Goal: Task Accomplishment & Management: Manage account settings

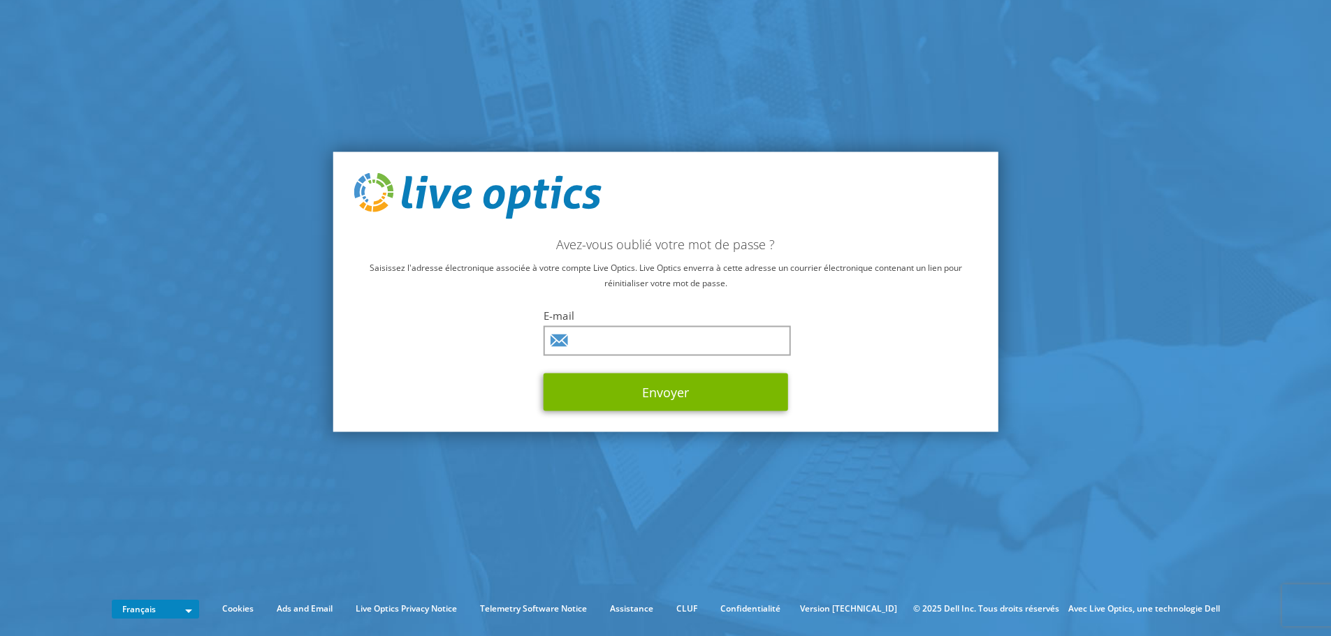
click at [660, 346] on input "text" at bounding box center [666, 341] width 247 height 30
type input "mohamed-el-mahdi.seffaj@axians.com"
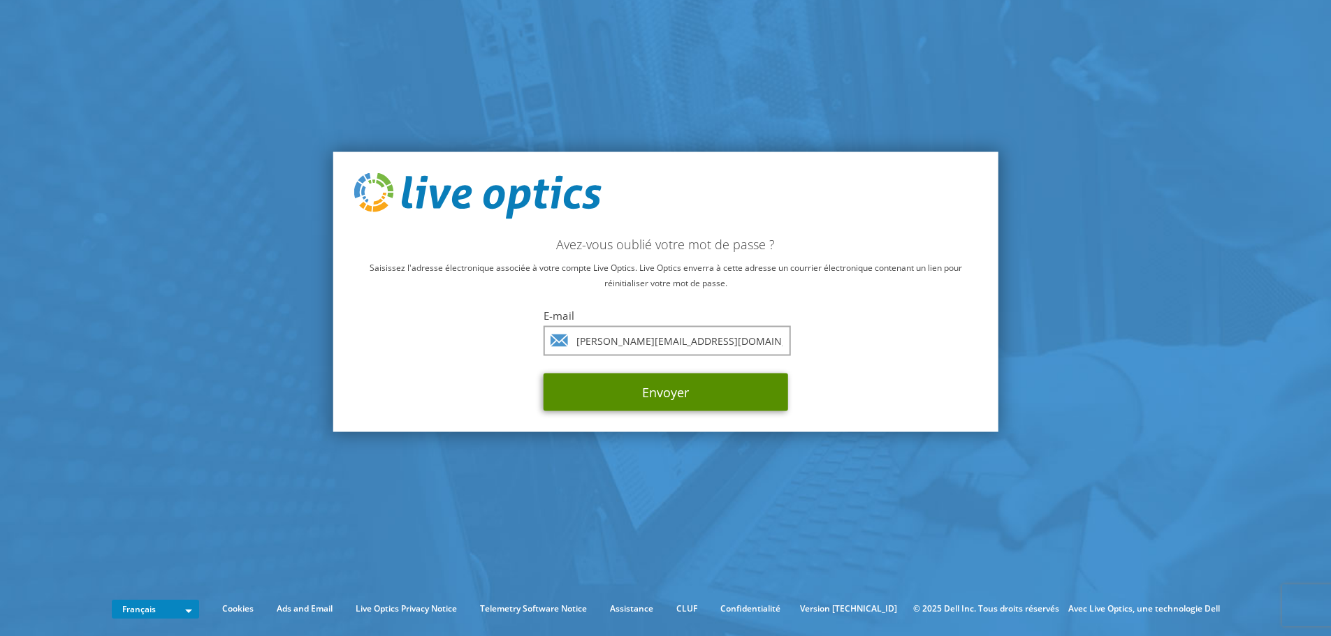
click at [668, 390] on button "Envoyer" at bounding box center [665, 392] width 244 height 38
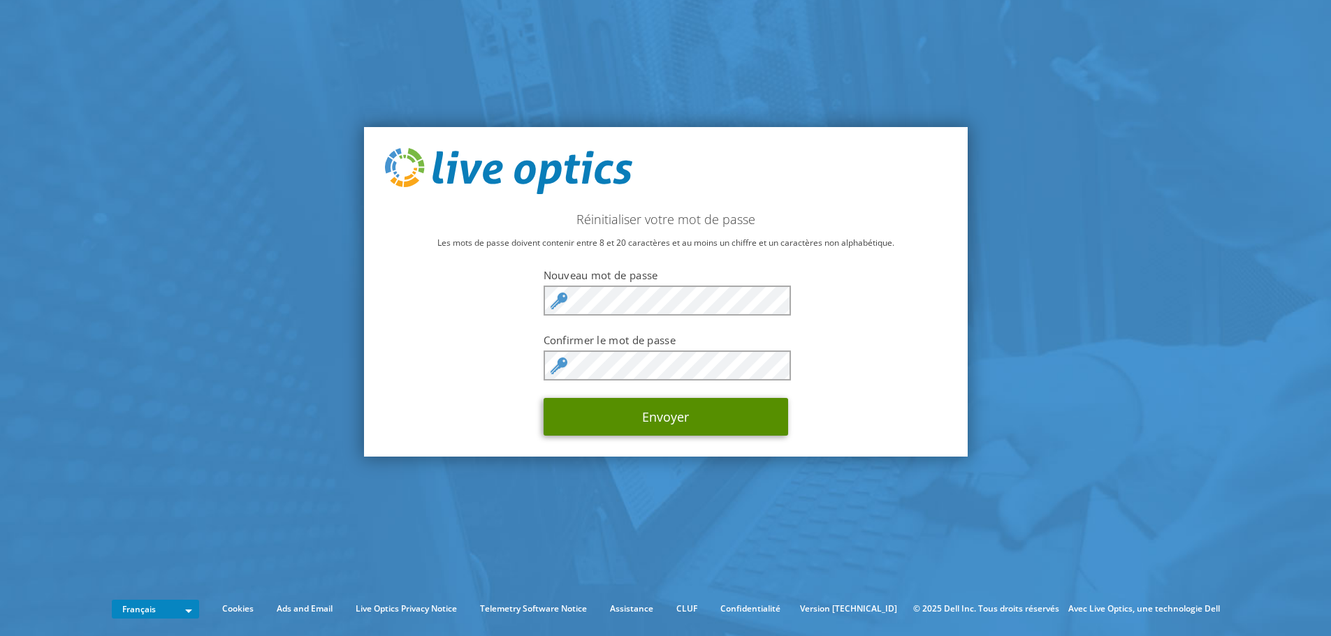
click at [656, 414] on button "Envoyer" at bounding box center [665, 417] width 244 height 38
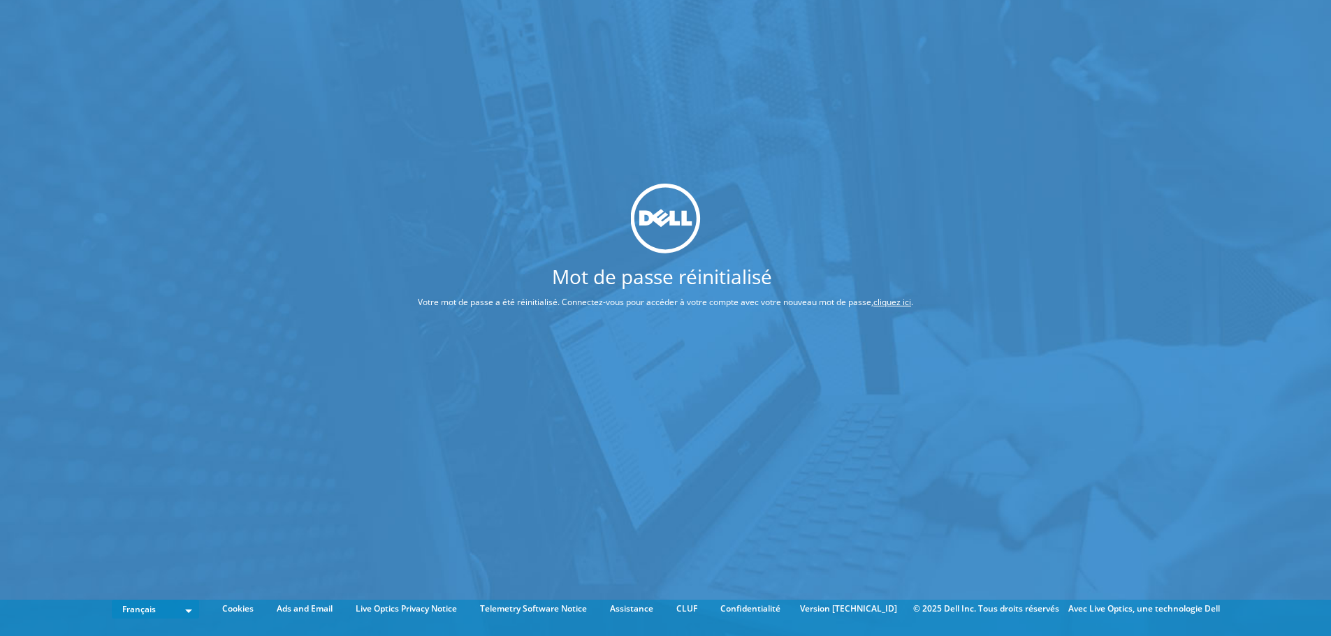
click at [896, 308] on link "cliquez ici" at bounding box center [892, 302] width 38 height 12
